Goal: Obtain resource: Obtain resource

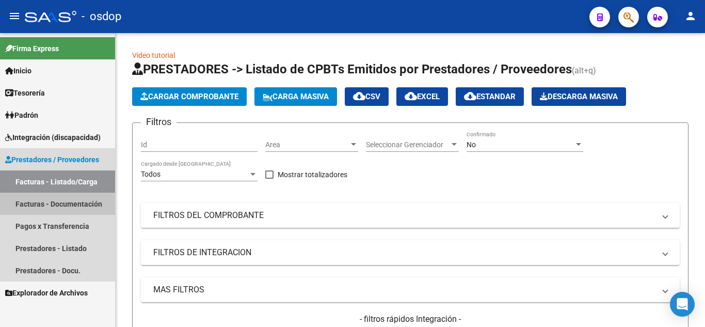
click at [62, 209] on link "Facturas - Documentación" at bounding box center [57, 203] width 115 height 22
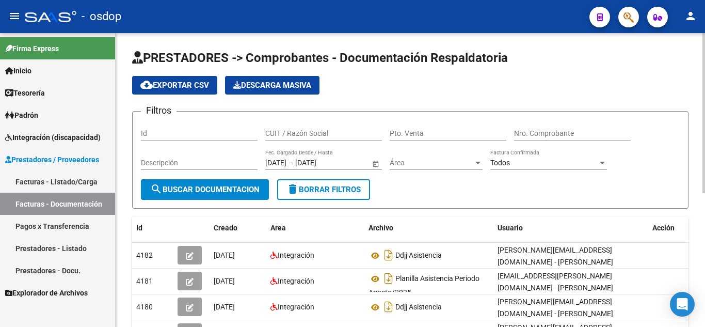
click at [276, 137] on input "CUIT / Razón Social" at bounding box center [323, 133] width 117 height 9
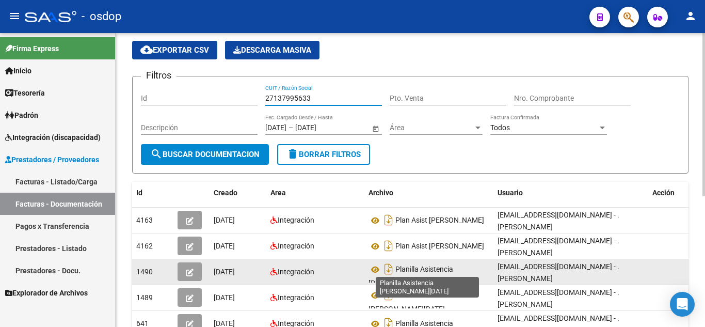
scroll to position [52, 0]
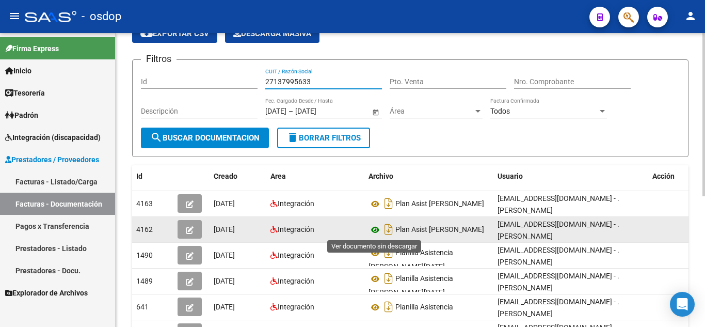
type input "27137995633"
click at [372, 228] on icon at bounding box center [374, 229] width 13 height 12
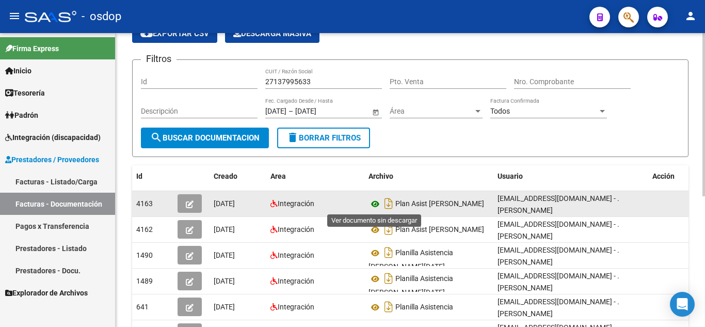
click at [380, 207] on icon at bounding box center [374, 204] width 13 height 12
click at [186, 211] on button "button" at bounding box center [189, 203] width 24 height 19
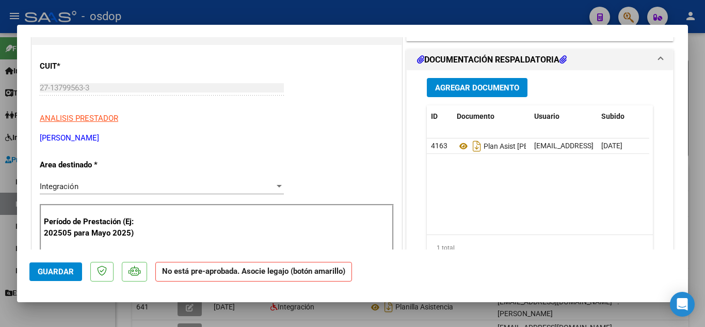
scroll to position [0, 0]
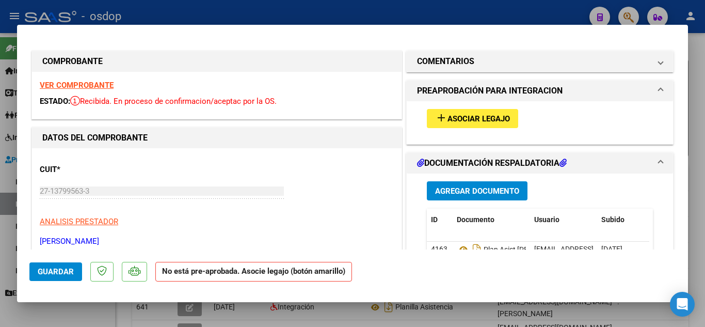
click at [457, 122] on span "Asociar Legajo" at bounding box center [478, 118] width 62 height 9
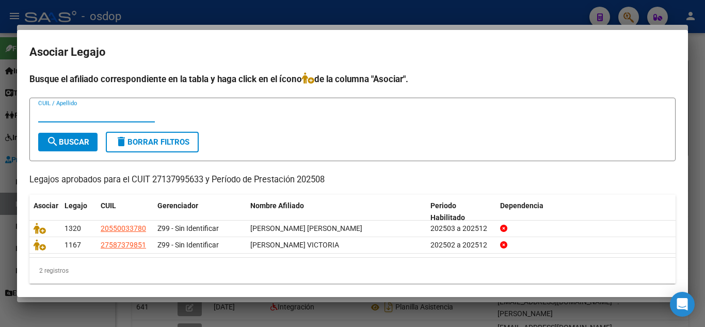
click at [691, 92] on div at bounding box center [352, 163] width 705 height 327
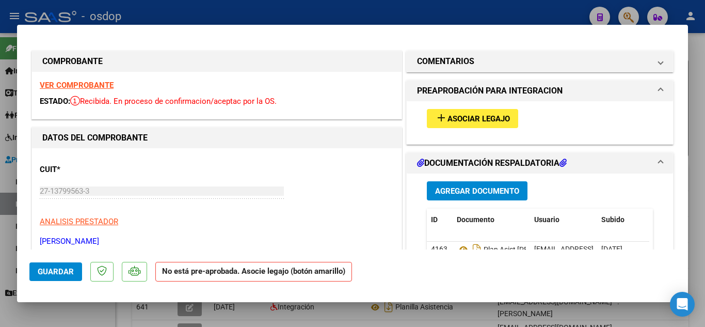
click at [465, 122] on span "Asociar Legajo" at bounding box center [478, 118] width 62 height 9
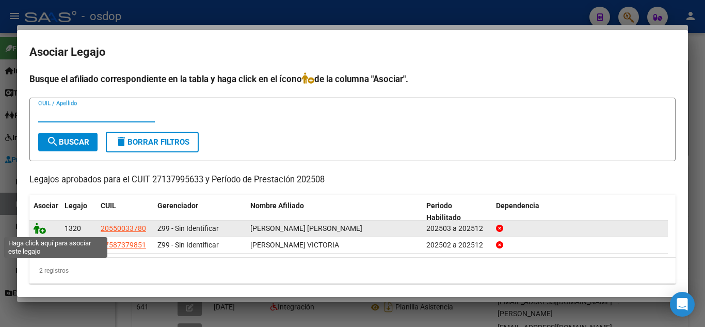
click at [37, 226] on icon at bounding box center [40, 227] width 12 height 11
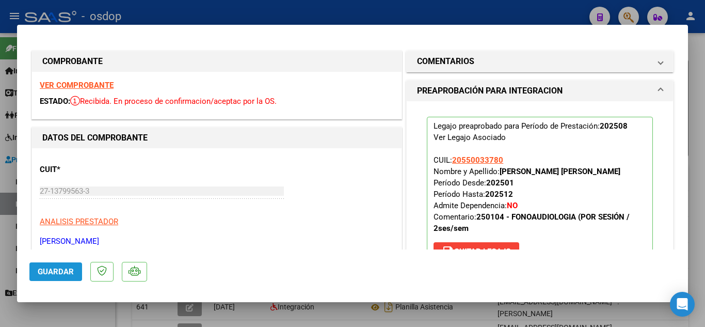
click at [70, 268] on span "Guardar" at bounding box center [56, 271] width 36 height 9
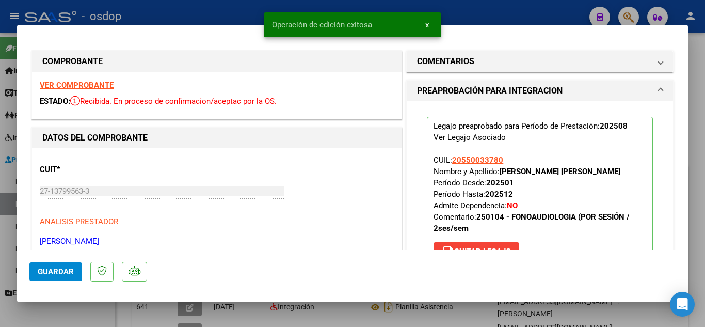
click at [377, 314] on div at bounding box center [352, 163] width 705 height 327
type input "$ 0,00"
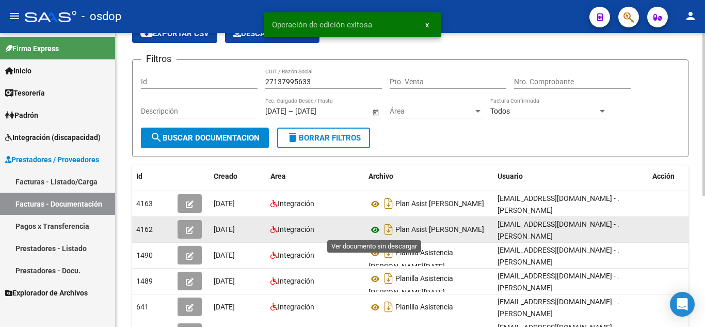
click at [374, 234] on icon at bounding box center [374, 229] width 13 height 12
click at [187, 225] on span "button" at bounding box center [190, 228] width 8 height 9
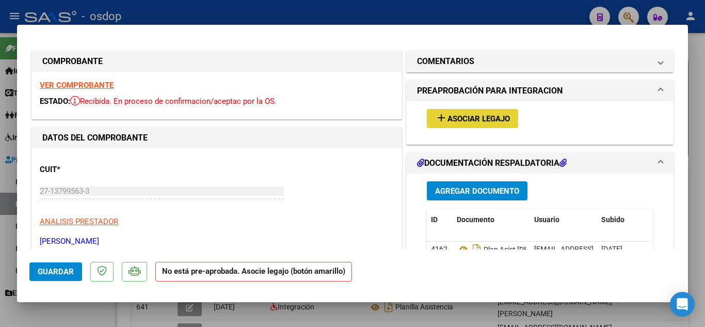
click at [447, 117] on span "Asociar Legajo" at bounding box center [478, 118] width 62 height 9
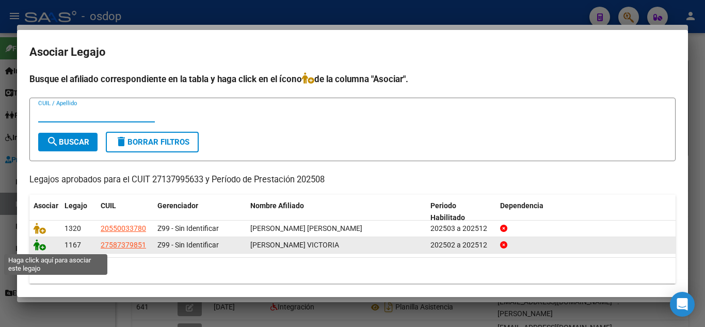
click at [38, 250] on icon at bounding box center [40, 244] width 12 height 11
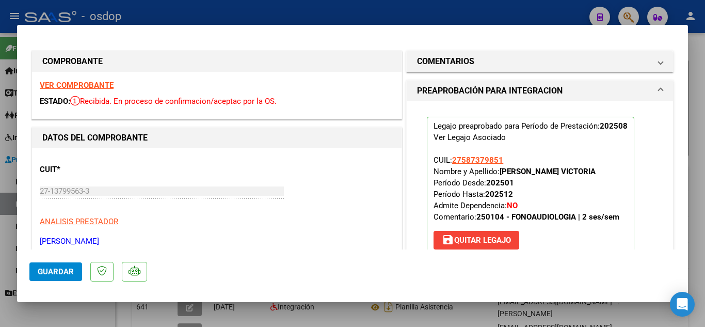
click at [45, 268] on span "Guardar" at bounding box center [56, 271] width 36 height 9
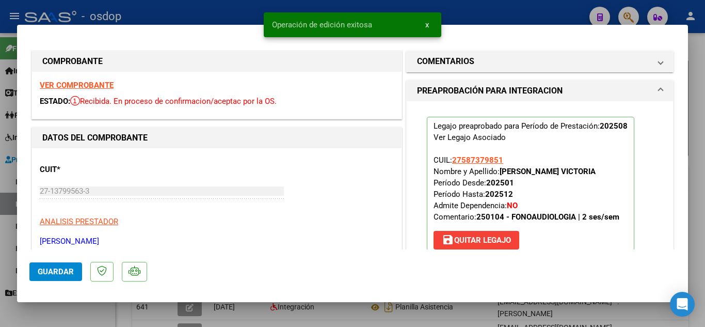
click at [0, 264] on div at bounding box center [352, 163] width 705 height 327
type input "$ 0,00"
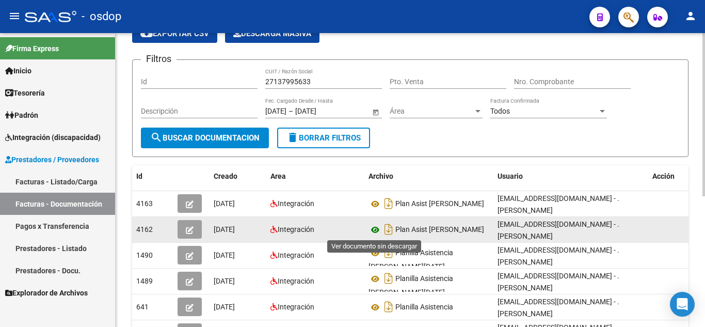
click at [372, 229] on icon at bounding box center [374, 229] width 13 height 12
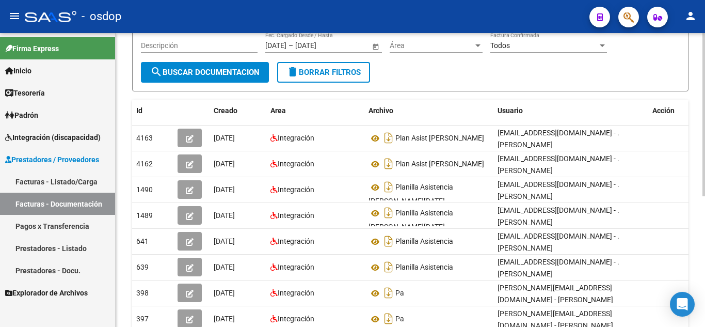
scroll to position [52, 0]
